Goal: Task Accomplishment & Management: Complete application form

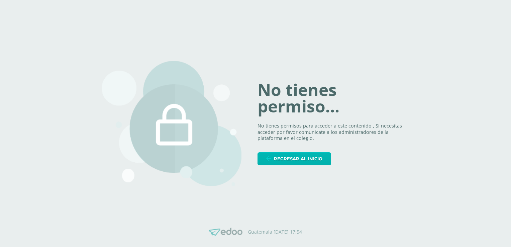
click at [314, 158] on span "Regresar al inicio" at bounding box center [298, 159] width 49 height 12
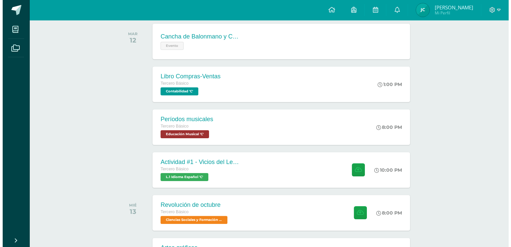
scroll to position [112, 0]
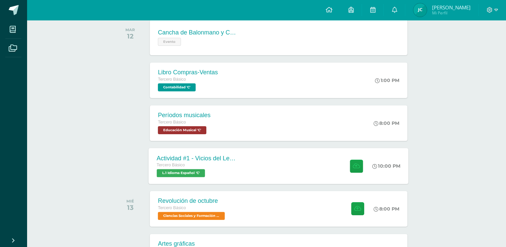
click at [261, 163] on div "Actividad #1 - Vicios del LenguaJe Tercero Básico L.1 Idioma Español 'C' 10:00 …" at bounding box center [279, 166] width 260 height 36
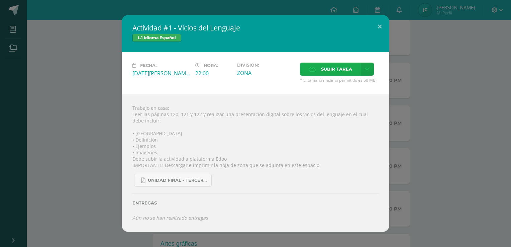
click at [330, 73] on span "Subir tarea" at bounding box center [336, 69] width 31 height 12
click at [0, 0] on input "Subir tarea" at bounding box center [0, 0] width 0 height 0
click at [340, 75] on span "Subir tarea" at bounding box center [336, 69] width 31 height 12
click at [0, 0] on input "Subir tarea" at bounding box center [0, 0] width 0 height 0
click at [333, 69] on span "Subir tarea" at bounding box center [336, 69] width 31 height 12
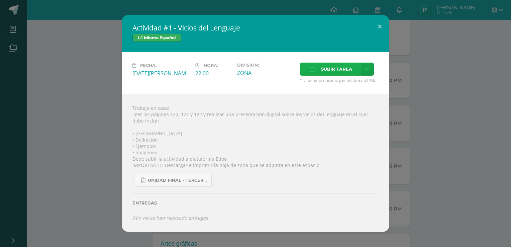
click at [0, 0] on input "Subir tarea" at bounding box center [0, 0] width 0 height 0
click at [378, 29] on button at bounding box center [379, 26] width 19 height 23
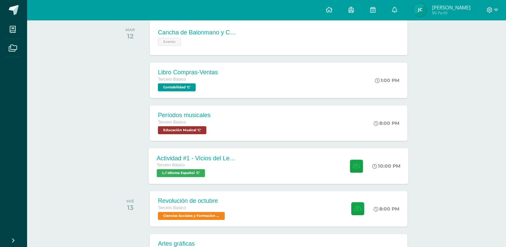
click at [310, 154] on div "Actividad #1 - Vicios del LenguaJe Tercero Básico L.1 Idioma Español 'C' 10:00 …" at bounding box center [279, 166] width 260 height 36
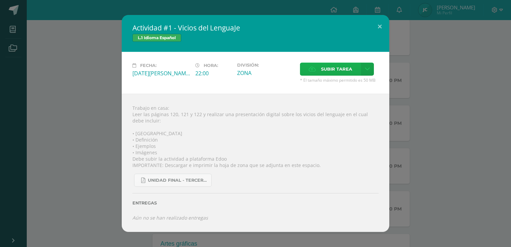
click at [344, 67] on span "Subir tarea" at bounding box center [336, 69] width 31 height 12
click at [0, 0] on input "Subir tarea" at bounding box center [0, 0] width 0 height 0
click at [94, 108] on div "Actividad #1 - Vicios del LenguaJe L.1 Idioma Español Fecha: Martes 12 de Agost…" at bounding box center [256, 123] width 506 height 217
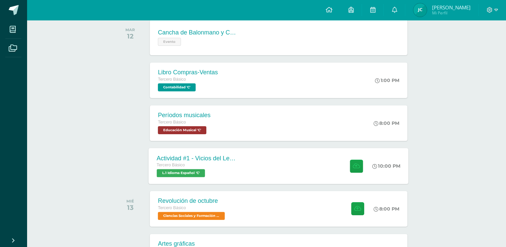
click at [237, 162] on div "Tercero Básico" at bounding box center [197, 165] width 81 height 7
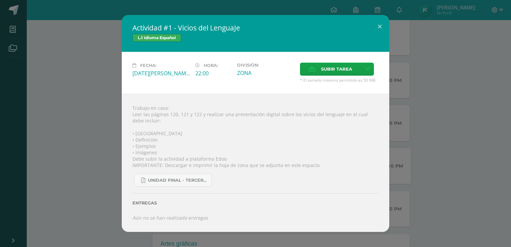
click at [237, 161] on div "Trabajo en casa: Leer las páginas 120, 121 y 122 y realizar una presentación di…" at bounding box center [256, 163] width 268 height 138
click at [337, 171] on div "UNIDAD FINAL - TERCERO BASICO A-B-C.pdf" at bounding box center [256, 177] width 246 height 18
click at [336, 69] on span "Subir tarea" at bounding box center [336, 69] width 31 height 12
click at [0, 0] on input "Subir tarea" at bounding box center [0, 0] width 0 height 0
click at [368, 67] on icon at bounding box center [367, 69] width 5 height 6
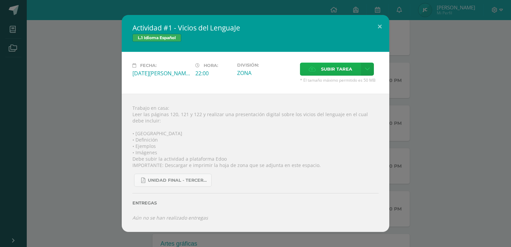
click at [343, 69] on span "Subir tarea" at bounding box center [336, 69] width 31 height 12
click at [0, 0] on input "Subir tarea" at bounding box center [0, 0] width 0 height 0
click at [102, 94] on div "Actividad #1 - Vicios del LenguaJe L.1 Idioma Español Fecha: Martes 12 de Agost…" at bounding box center [256, 123] width 506 height 217
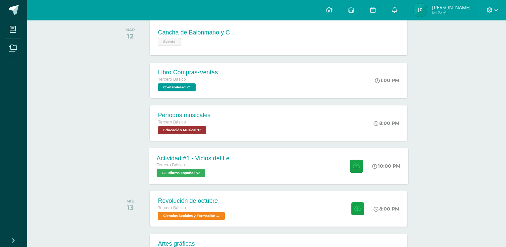
click at [254, 155] on div "Actividad #1 - Vicios del LenguaJe Tercero Básico L.1 Idioma Español 'C' 10:00 …" at bounding box center [279, 166] width 260 height 36
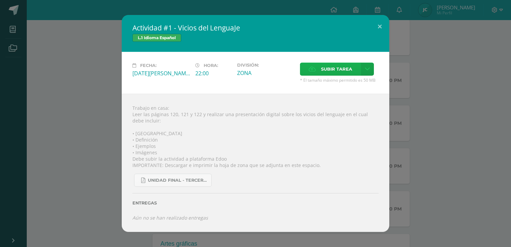
click at [309, 68] on icon at bounding box center [312, 69] width 7 height 4
click at [0, 0] on input "Subir tarea" at bounding box center [0, 0] width 0 height 0
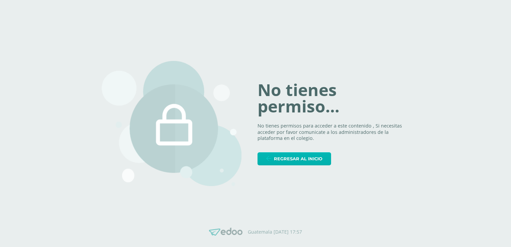
click at [304, 155] on span "Regresar al inicio" at bounding box center [298, 159] width 49 height 12
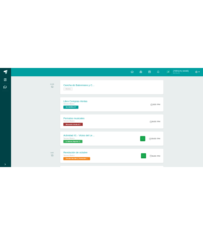
scroll to position [102, 0]
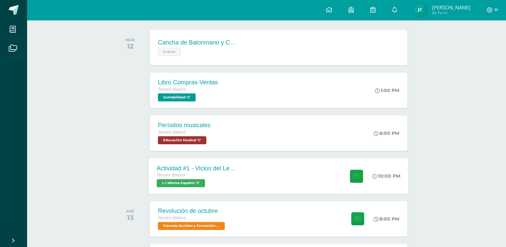
click at [269, 166] on div "Actividad #1 - Vicios del LenguaJe Tercero Básico L.1 Idioma Español 'C' 10:00 …" at bounding box center [279, 176] width 260 height 36
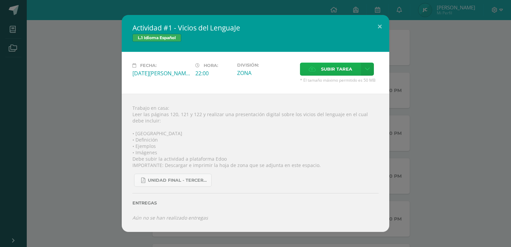
click at [319, 67] on label "Subir tarea" at bounding box center [330, 69] width 61 height 13
click at [0, 0] on input "Subir tarea" at bounding box center [0, 0] width 0 height 0
click at [332, 74] on span "Subir tarea" at bounding box center [336, 69] width 31 height 12
click at [0, 0] on input "Subir tarea" at bounding box center [0, 0] width 0 height 0
click at [323, 64] on span "Subir tarea" at bounding box center [336, 69] width 31 height 12
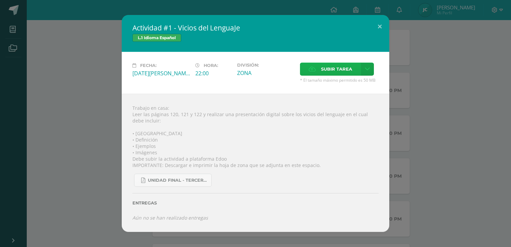
click at [0, 0] on input "Subir tarea" at bounding box center [0, 0] width 0 height 0
click at [336, 65] on span "Subir tarea" at bounding box center [336, 69] width 31 height 12
click at [0, 0] on input "Subir tarea" at bounding box center [0, 0] width 0 height 0
click at [369, 69] on link at bounding box center [367, 69] width 13 height 13
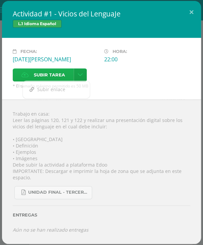
click at [48, 70] on span "Subir tarea" at bounding box center [49, 75] width 31 height 12
click at [0, 0] on input "Subir tarea" at bounding box center [0, 0] width 0 height 0
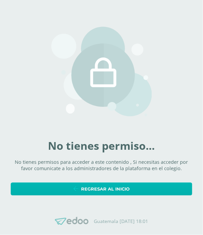
click at [101, 188] on span "Regresar al inicio" at bounding box center [105, 189] width 49 height 12
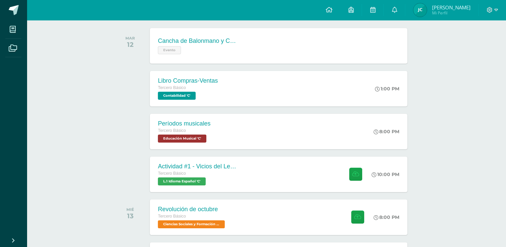
scroll to position [108, 0]
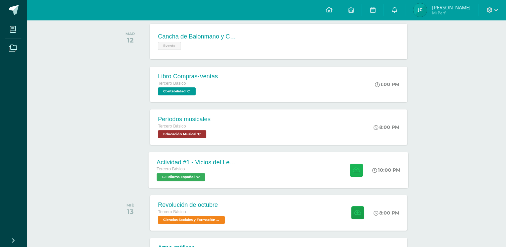
click at [360, 171] on button at bounding box center [356, 169] width 13 height 13
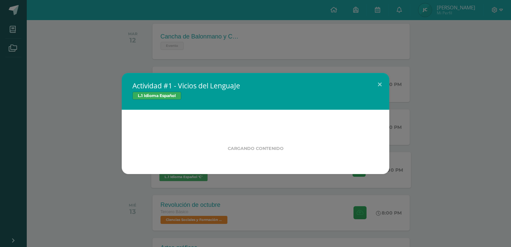
click at [360, 171] on div "Actividad #1 - Vicios del LenguaJe L.1 Idioma Español Cargando contenido" at bounding box center [256, 123] width 506 height 101
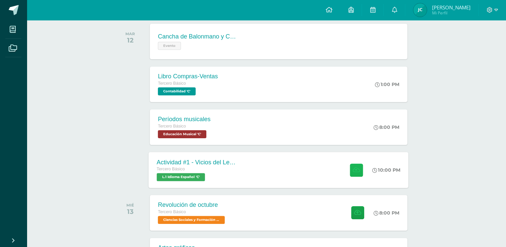
drag, startPoint x: 360, startPoint y: 171, endPoint x: 354, endPoint y: 172, distance: 5.8
click at [354, 172] on icon at bounding box center [356, 170] width 7 height 6
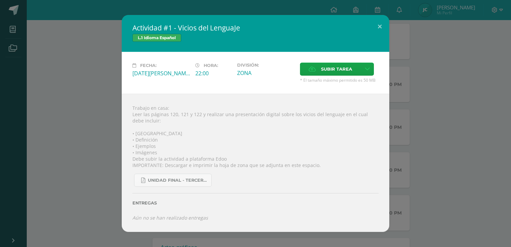
click at [306, 159] on div "Trabajo en casa: Leer las páginas 120, 121 y 122 y realizar una presentación di…" at bounding box center [256, 163] width 268 height 138
click at [346, 71] on span "Subir tarea" at bounding box center [336, 69] width 31 height 12
click at [0, 0] on input "Subir tarea" at bounding box center [0, 0] width 0 height 0
click at [330, 66] on span "Subir tarea" at bounding box center [336, 69] width 31 height 12
click at [0, 0] on input "Subir tarea" at bounding box center [0, 0] width 0 height 0
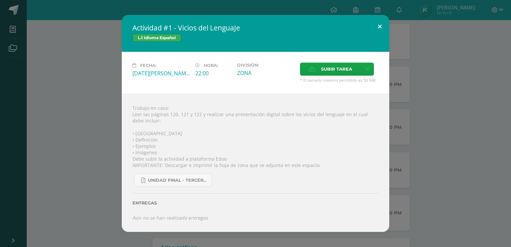
click at [380, 25] on button at bounding box center [379, 26] width 19 height 23
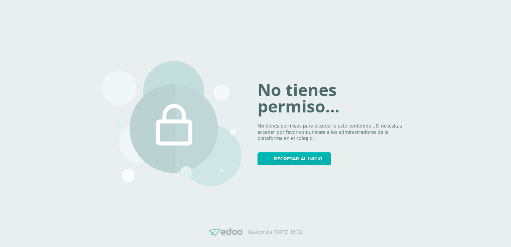
click at [310, 164] on span "Regresar al inicio" at bounding box center [298, 159] width 49 height 12
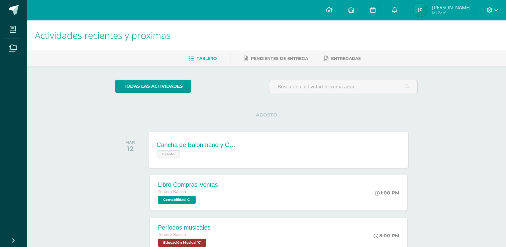
click at [236, 143] on div "Cancha de Balonmano y Contenido" at bounding box center [197, 145] width 81 height 7
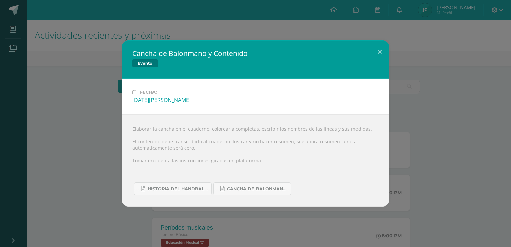
click at [401, 175] on div "Cancha de Balonmano y Contenido Evento Fecha: [DATE][PERSON_NAME] Elaborar la c…" at bounding box center [256, 123] width 506 height 166
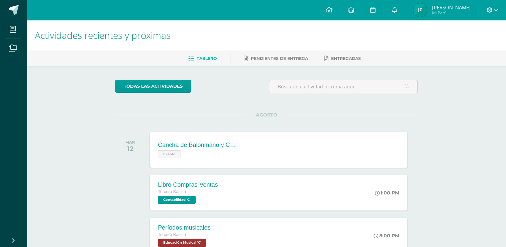
drag, startPoint x: 401, startPoint y: 175, endPoint x: 388, endPoint y: 125, distance: 51.6
click at [388, 125] on div "AGOSTO [DATE] Cancha de Balonmano y Contenido Evento Cancha de Balonmano y Cont…" at bounding box center [266, 142] width 303 height 54
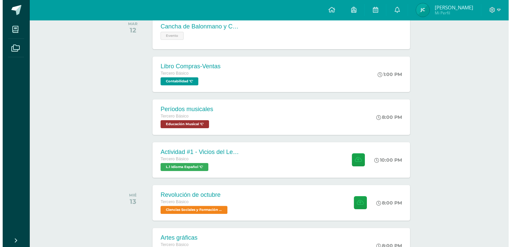
scroll to position [119, 0]
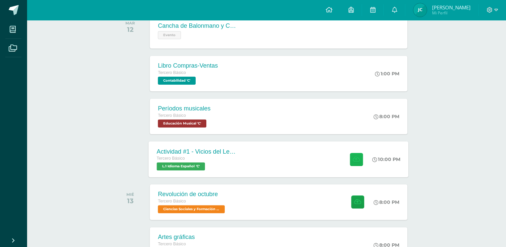
click at [353, 155] on button at bounding box center [356, 159] width 13 height 13
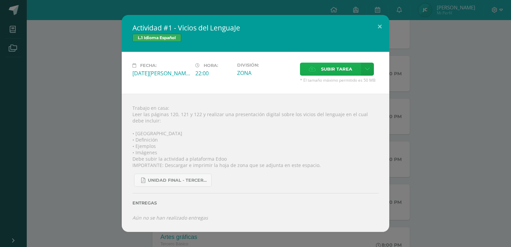
click at [337, 69] on span "Subir tarea" at bounding box center [336, 69] width 31 height 12
click at [0, 0] on input "Subir tarea" at bounding box center [0, 0] width 0 height 0
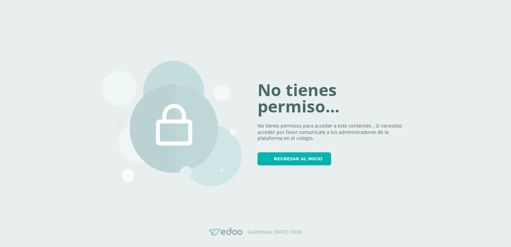
click at [271, 157] on icon at bounding box center [268, 159] width 5 height 6
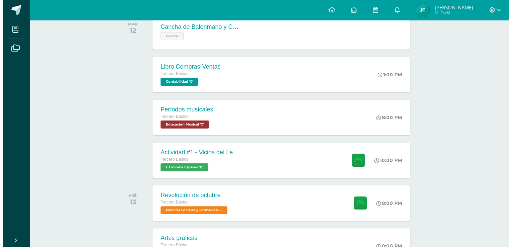
scroll to position [120, 0]
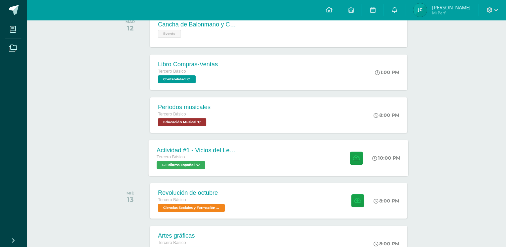
click at [294, 161] on div "Actividad #1 - Vicios del LenguaJe Tercero Básico L.1 Idioma Español 'C' 10:00 …" at bounding box center [279, 158] width 260 height 36
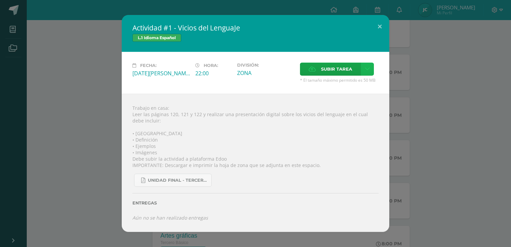
click at [368, 68] on icon at bounding box center [367, 69] width 5 height 6
click at [336, 91] on div "Subir enlace Ingresa el enlace Cancelar Aceptar" at bounding box center [344, 84] width 68 height 18
click at [339, 85] on span "Subir enlace" at bounding box center [339, 84] width 28 height 6
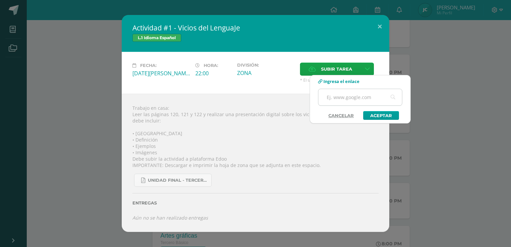
click at [340, 98] on input "text" at bounding box center [361, 97] width 84 height 16
paste input "https://www.canva.com/design/DAGvoIvcqAc/p_97DjuqestlZtaDKCQfIA/edit?utm_conten…"
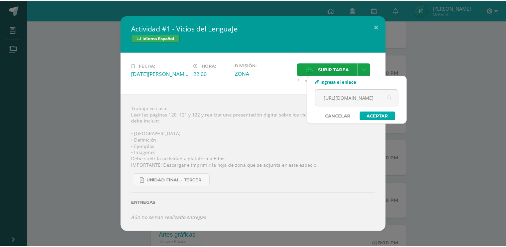
scroll to position [0, 0]
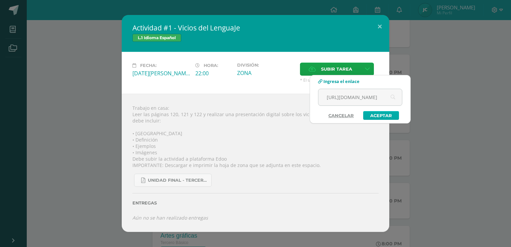
type input "https://www.canva.com/design/DAGvoIvcqAc/p_97DjuqestlZtaDKCQfIA/edit?utm_conten…"
click at [378, 112] on link "Aceptar" at bounding box center [381, 115] width 36 height 9
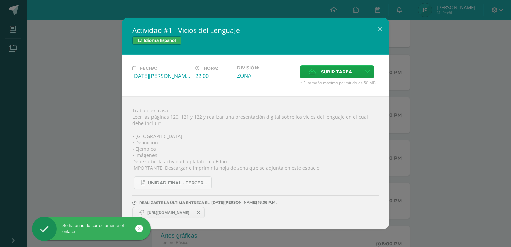
click at [186, 210] on span "https://www.canva.com/design/DAGvoIvcqAc/p_97DjuqestlZtaDKCQfIA/edit?utm_conten…" at bounding box center [168, 212] width 49 height 5
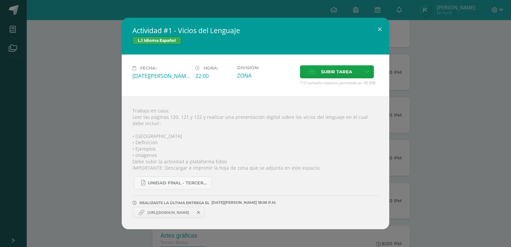
click at [181, 212] on span "https://www.canva.com/design/DAGvoIvcqAc/p_97DjuqestlZtaDKCQfIA/edit?utm_conten…" at bounding box center [168, 212] width 49 height 5
click at [186, 212] on span "https://www.canva.com/design/DAGvoIvcqAc/p_97DjuqestlZtaDKCQfIA/edit?utm_conten…" at bounding box center [168, 212] width 49 height 5
click at [188, 211] on span "https://www.canva.com/design/DAGvoIvcqAc/p_97DjuqestlZtaDKCQfIA/edit?utm_conten…" at bounding box center [168, 212] width 49 height 5
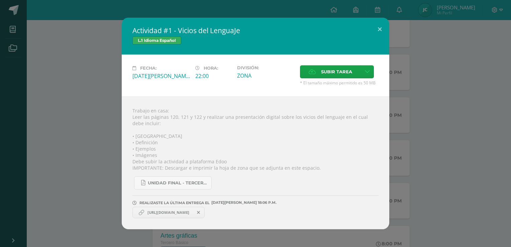
click at [188, 211] on span "https://www.canva.com/design/DAGvoIvcqAc/p_97DjuqestlZtaDKCQfIA/edit?utm_conten…" at bounding box center [168, 212] width 49 height 5
click at [475, 98] on div "Actividad #1 - Vicios del LenguaJe L.1 Idioma Español Fecha: Martes 12 de Agost…" at bounding box center [256, 124] width 506 height 212
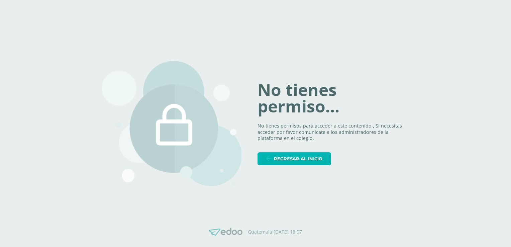
click at [288, 161] on span "Regresar al inicio" at bounding box center [298, 159] width 49 height 12
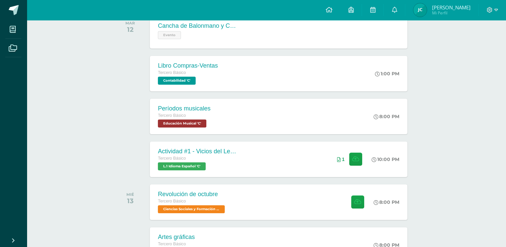
scroll to position [116, 0]
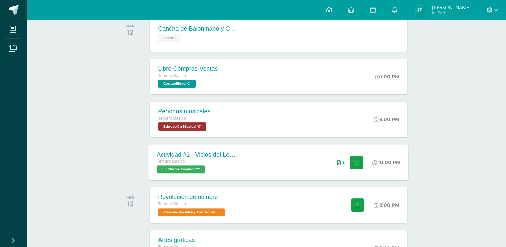
click at [300, 170] on div "Actividad #1 - Vicios del LenguaJe Tercero Básico L.1 Idioma Español 'C' 10:00 …" at bounding box center [279, 162] width 260 height 36
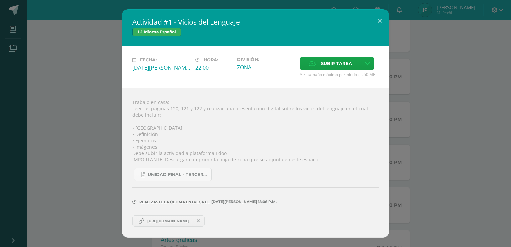
click at [185, 219] on span "[URL][DOMAIN_NAME]" at bounding box center [168, 220] width 49 height 5
click at [67, 106] on div "Actividad #1 - Vicios del LenguaJe L.1 Idioma Español Fecha: [DATE][PERSON_NAME…" at bounding box center [256, 123] width 506 height 228
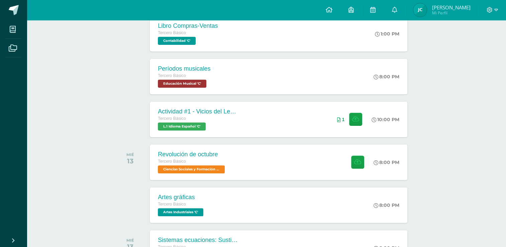
scroll to position [165, 0]
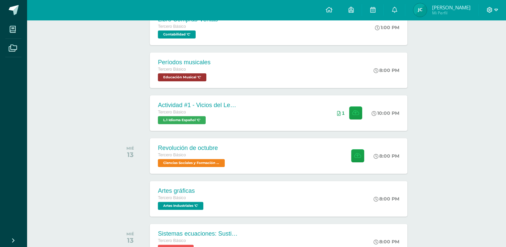
click at [492, 9] on icon at bounding box center [490, 10] width 6 height 6
click at [476, 50] on link "Cerrar sesión" at bounding box center [471, 45] width 53 height 10
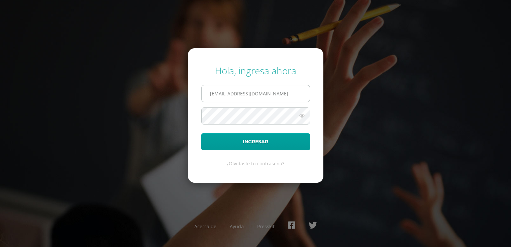
click at [303, 96] on input "[EMAIL_ADDRESS][DOMAIN_NAME]" at bounding box center [256, 93] width 108 height 16
type input "[EMAIL_ADDRESS][DOMAIN_NAME]"
click at [269, 138] on button "Ingresar" at bounding box center [255, 141] width 109 height 17
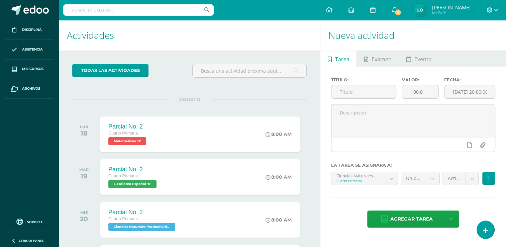
click at [397, 9] on link "4" at bounding box center [394, 10] width 21 height 20
click at [493, 11] on span at bounding box center [492, 9] width 11 height 7
click at [475, 49] on link "Cerrar sesión" at bounding box center [471, 45] width 53 height 10
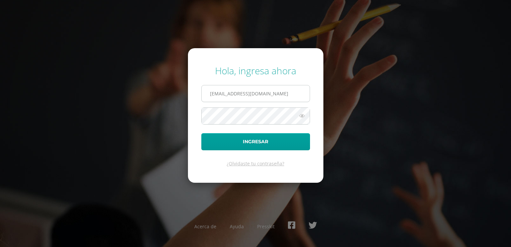
click at [273, 93] on input "[EMAIL_ADDRESS][DOMAIN_NAME]" at bounding box center [256, 93] width 108 height 16
type input "[EMAIL_ADDRESS][DOMAIN_NAME]"
click at [257, 140] on button "Ingresar" at bounding box center [255, 141] width 109 height 17
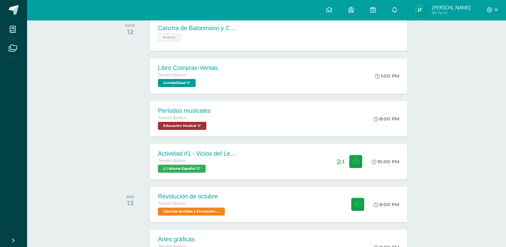
scroll to position [120, 0]
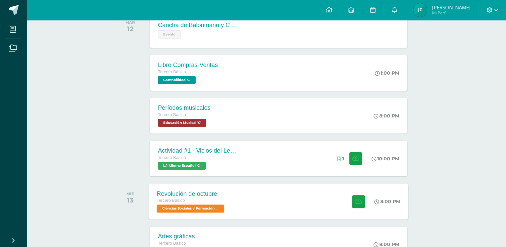
click at [328, 196] on div "Revolución de octubre Tercero Básico Ciencias Sociales y Formación Ciudadana 'C…" at bounding box center [279, 201] width 260 height 36
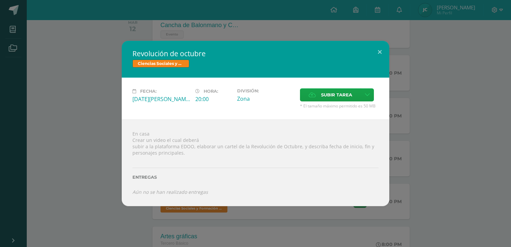
click at [95, 113] on div "Revolución de octubre Ciencias Sociales y Formación Ciudadana Fecha: [DATE][PER…" at bounding box center [256, 123] width 506 height 165
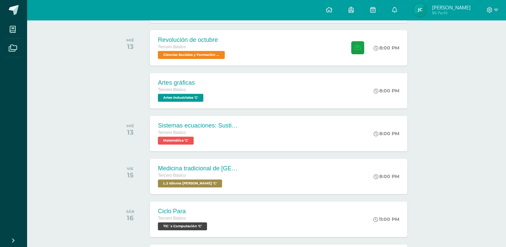
scroll to position [271, 0]
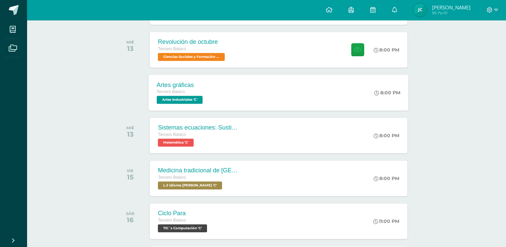
click at [376, 98] on div "8:00 PM" at bounding box center [390, 93] width 35 height 36
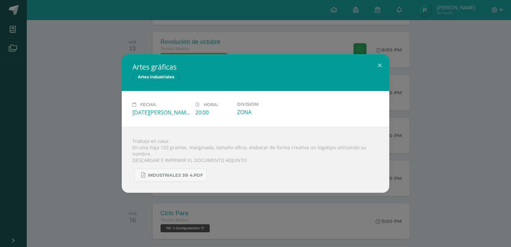
click at [420, 113] on div "Artes gráficas Artes Industriales Fecha: [DATE][PERSON_NAME] Hora: 20:00 Divisi…" at bounding box center [256, 123] width 506 height 139
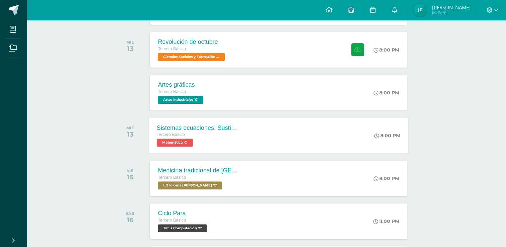
click at [368, 121] on div "Sistemas ecuaciones: Sustitución e igualación Tercero Básico Matemática 'C' 8:0…" at bounding box center [279, 135] width 260 height 36
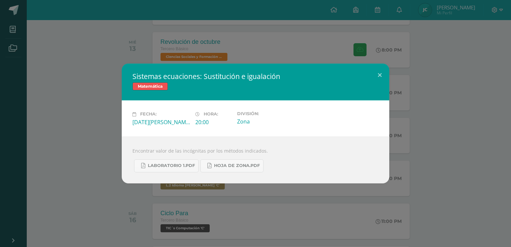
click at [407, 123] on div "Sistemas ecuaciones: Sustitución e igualación Matemática Fecha: [DATE][PERSON_N…" at bounding box center [256, 123] width 506 height 119
